Goal: Information Seeking & Learning: Learn about a topic

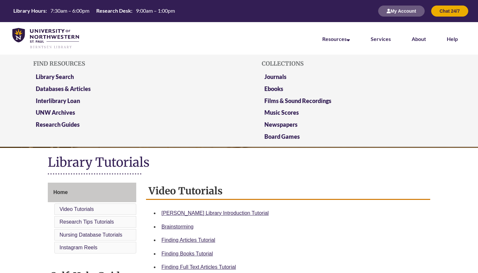
click at [341, 35] on li "Resources Find Resources Library Search Databases & Articles Interlibrary Loan …" at bounding box center [336, 38] width 48 height 32
click at [89, 85] on link "Databases & Articles" at bounding box center [63, 89] width 55 height 8
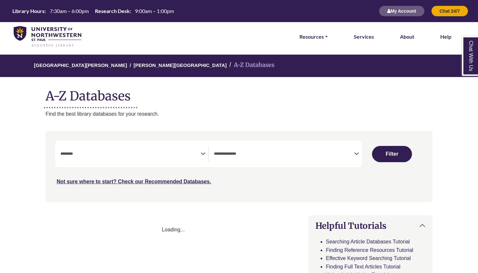
select select "Database Subject Filter"
select select "Database Types Filter"
select select "Database Subject Filter"
select select "Database Types Filter"
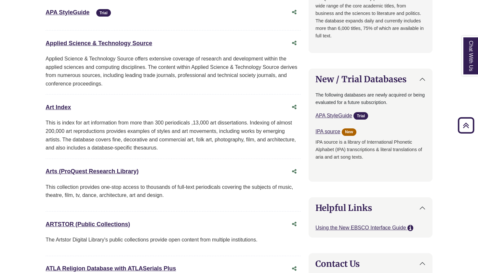
scroll to position [467, 0]
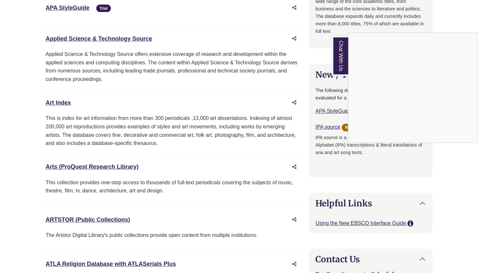
click at [123, 165] on div "Chat With Us" at bounding box center [239, 136] width 478 height 273
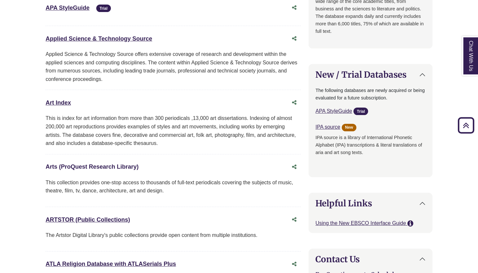
click at [124, 163] on link "Arts (ProQuest Research Library) This link opens in a new window" at bounding box center [91, 166] width 93 height 6
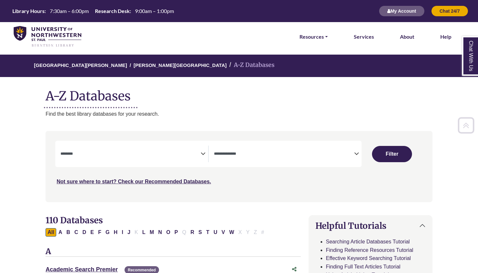
scroll to position [0, 0]
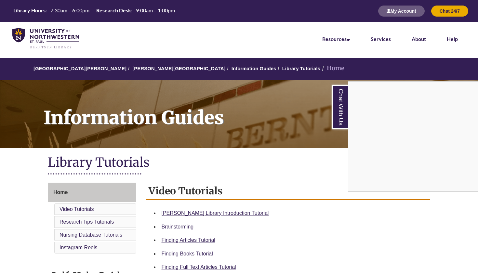
scroll to position [327, 0]
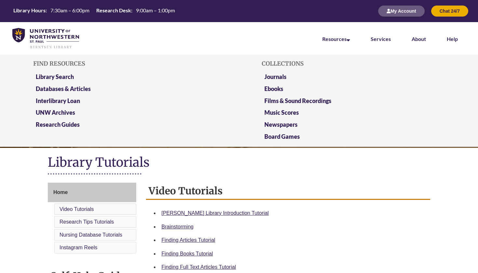
click at [75, 77] on li "Library Search" at bounding box center [124, 78] width 183 height 12
click at [70, 76] on link "Library Search" at bounding box center [55, 77] width 38 height 8
